Goal: Information Seeking & Learning: Learn about a topic

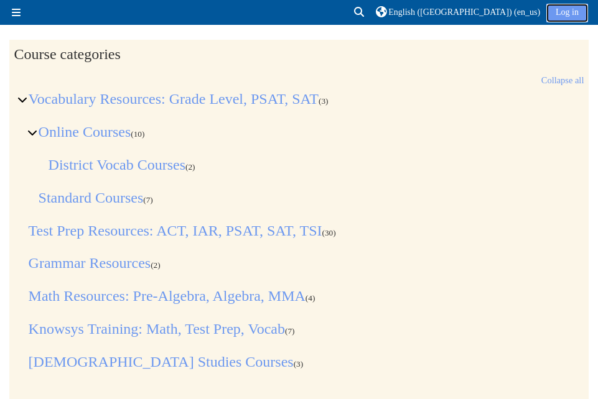
click at [570, 12] on link "Log in" at bounding box center [567, 13] width 42 height 19
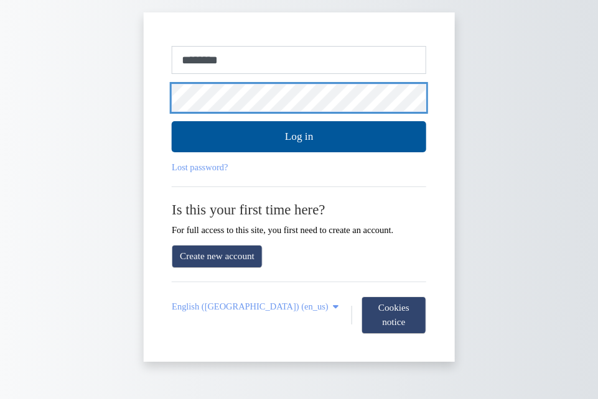
click at [172, 121] on button "Log in" at bounding box center [299, 136] width 254 height 31
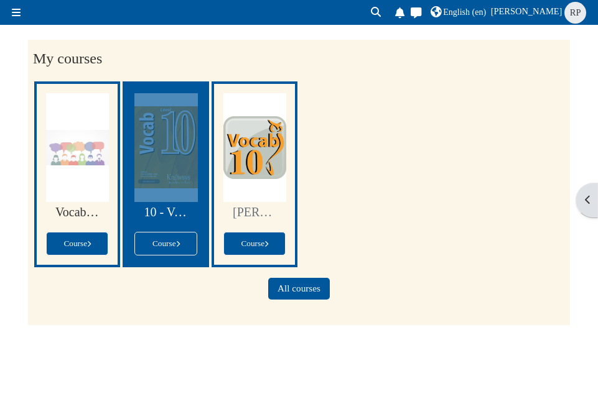
click at [157, 172] on div at bounding box center [165, 147] width 63 height 109
click at [156, 128] on div at bounding box center [165, 147] width 63 height 109
click at [165, 155] on div at bounding box center [165, 147] width 63 height 109
click at [176, 175] on div at bounding box center [165, 147] width 63 height 109
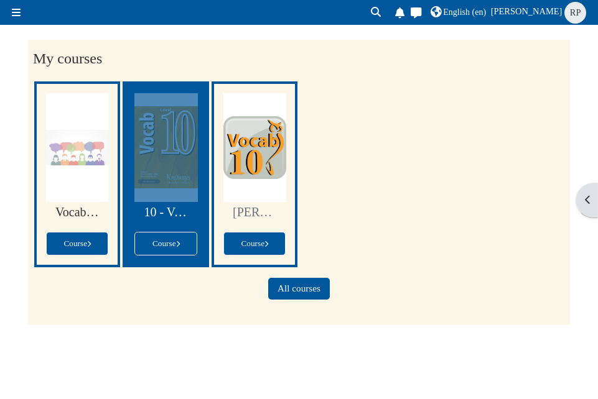
click at [176, 175] on div at bounding box center [165, 147] width 63 height 109
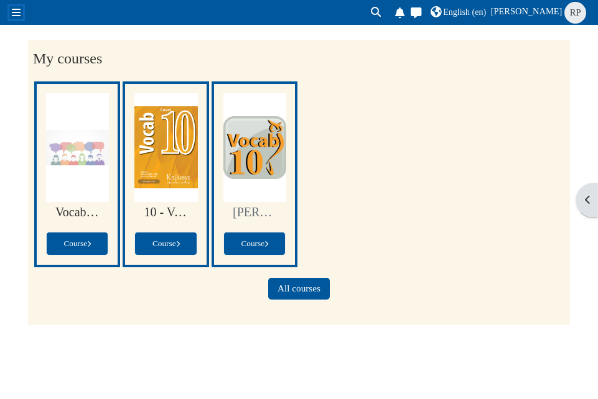
click at [15, 14] on span at bounding box center [16, 12] width 9 height 10
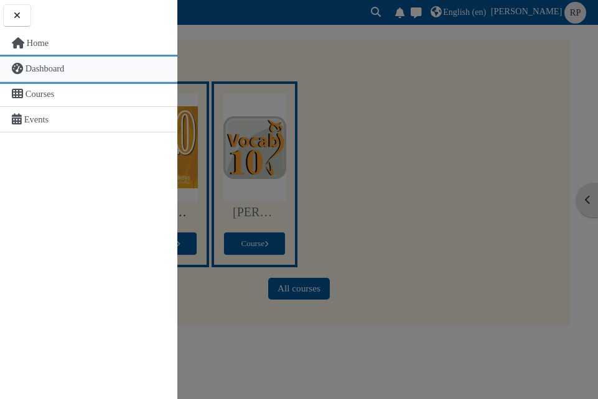
click at [58, 69] on span "Dashboard" at bounding box center [45, 68] width 39 height 10
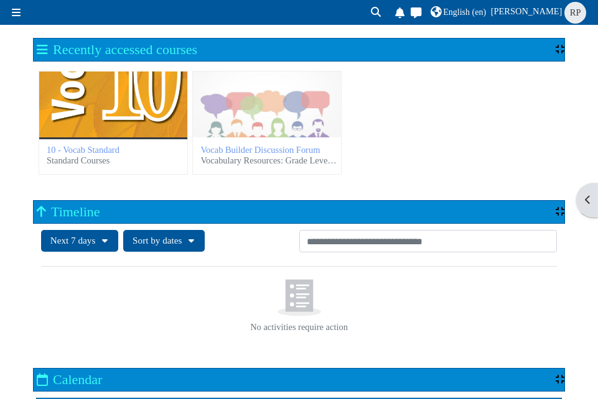
click at [155, 119] on div "10 - Vocab Standard" at bounding box center [113, 105] width 148 height 66
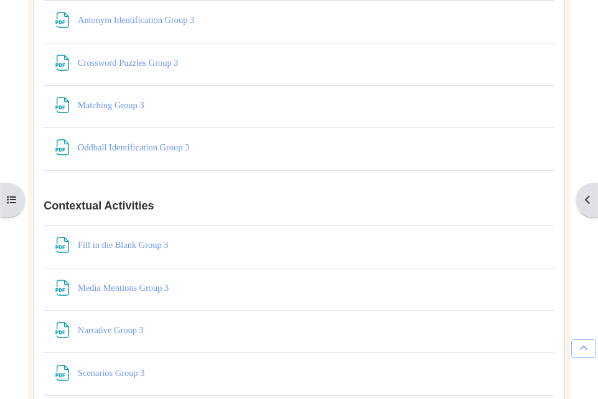
scroll to position [5053, 0]
click at [122, 332] on link "Narrative Group 3 File" at bounding box center [112, 329] width 68 height 10
click at [498, 302] on div "Select activity Media Mentions Group 3 Media Mentions Group 3 File" at bounding box center [299, 287] width 511 height 39
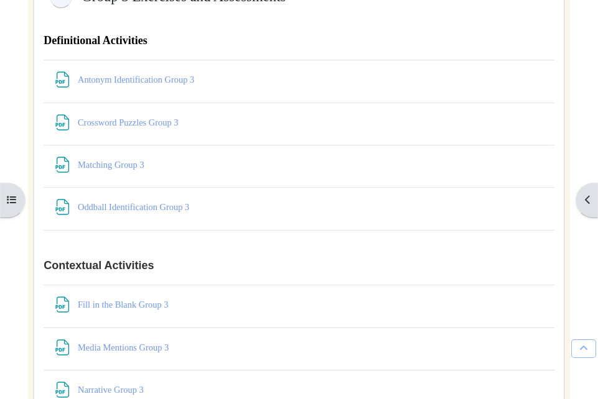
scroll to position [4981, 0]
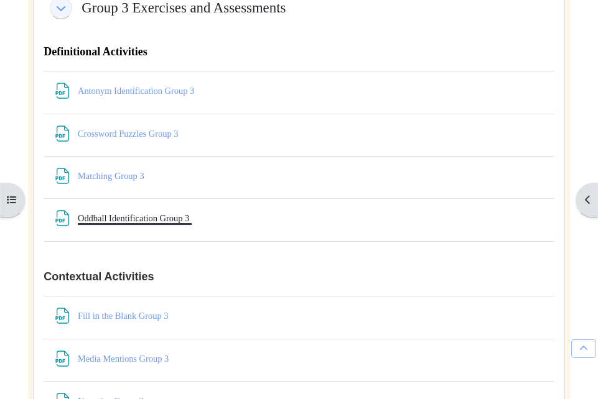
click at [119, 218] on link "Oddball Identification Group 3 File" at bounding box center [135, 218] width 114 height 10
